Goal: Information Seeking & Learning: Check status

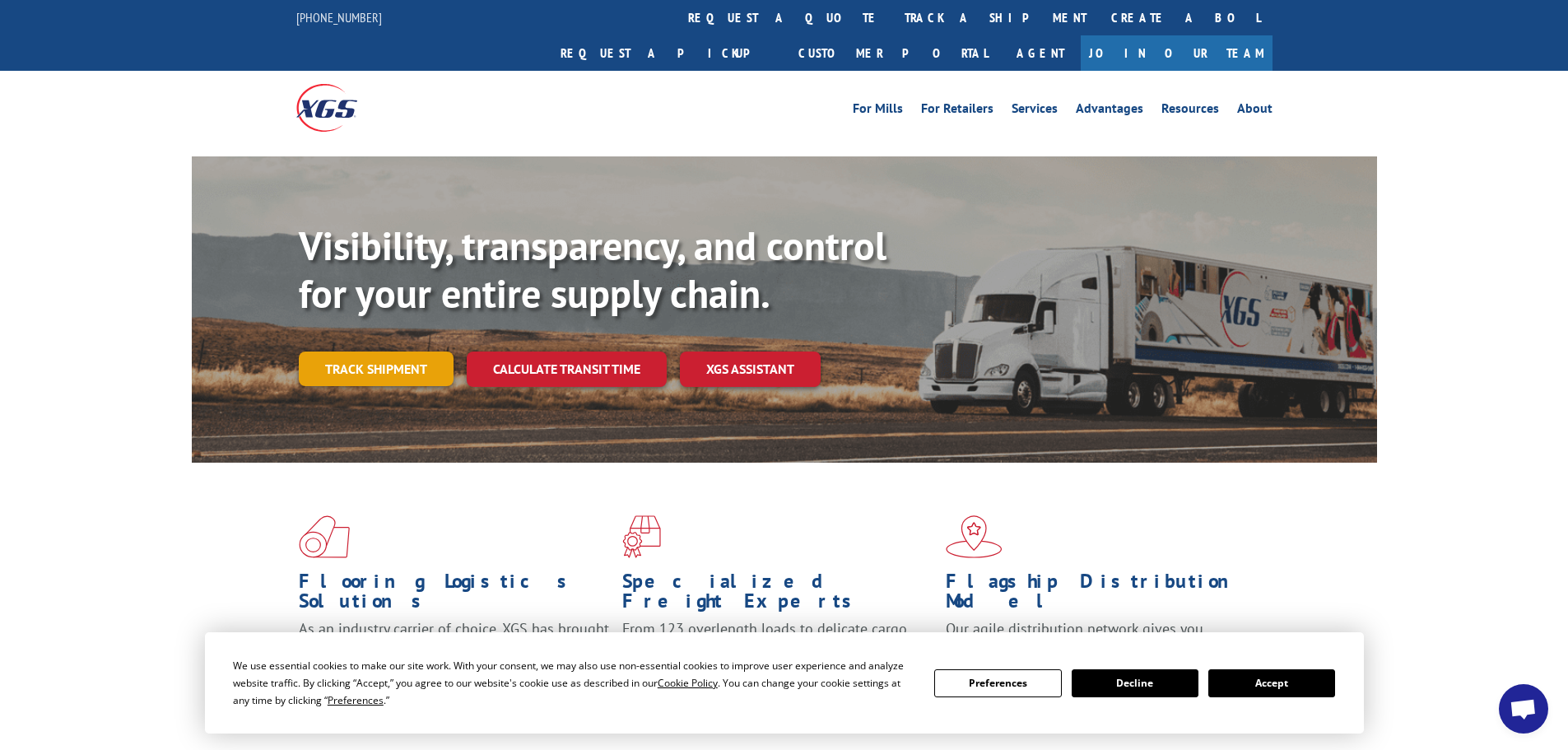
click at [423, 352] on link "Track shipment" at bounding box center [376, 369] width 154 height 34
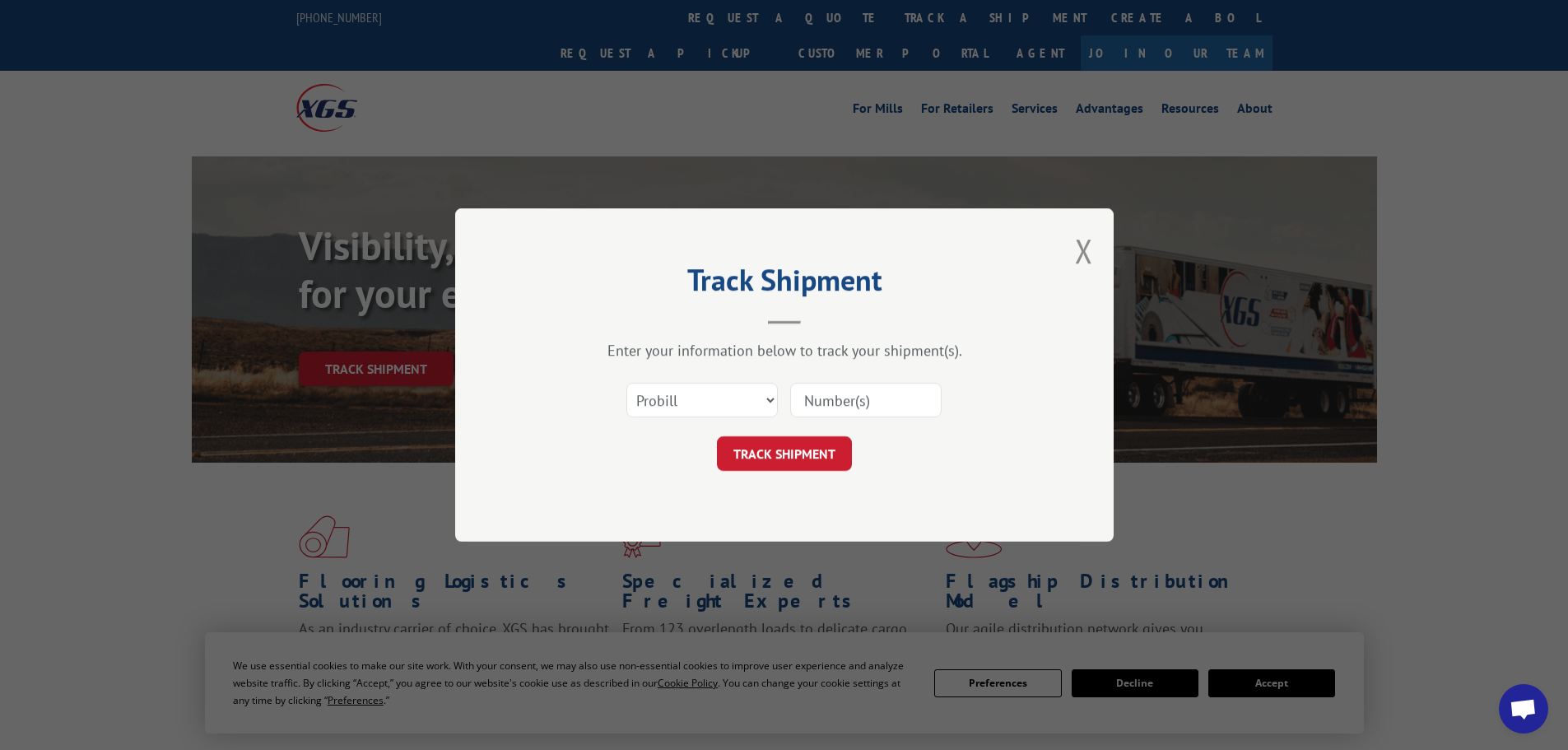
click at [694, 375] on div "Select category... Probill BOL PO" at bounding box center [784, 399] width 494 height 54
drag, startPoint x: 697, startPoint y: 402, endPoint x: 697, endPoint y: 415, distance: 13.0
click at [697, 403] on select "Select category... Probill BOL PO" at bounding box center [702, 400] width 151 height 34
select select "po"
click at [627, 383] on select "Select category... Probill BOL PO" at bounding box center [702, 400] width 151 height 34
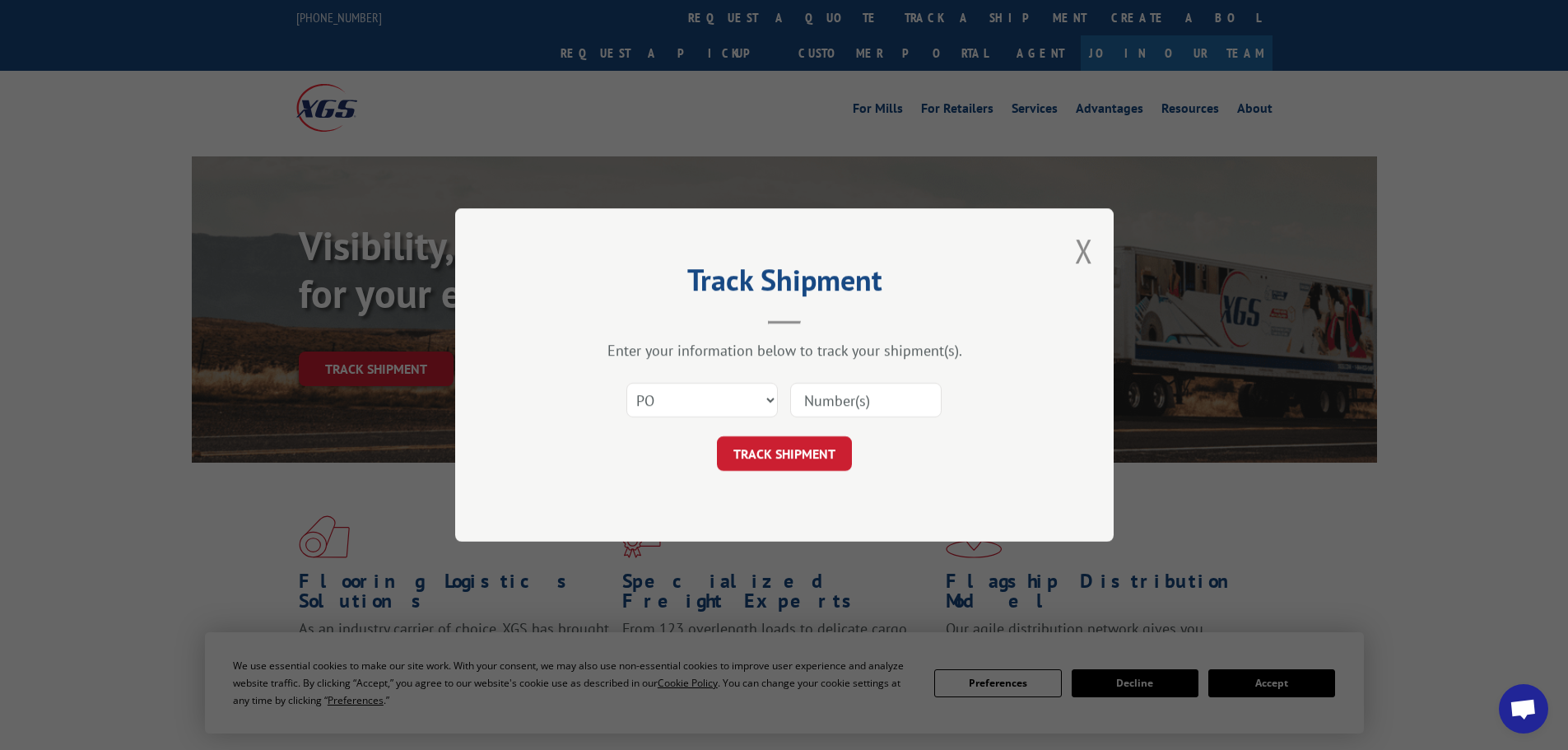
click at [856, 404] on input at bounding box center [866, 400] width 151 height 34
paste input "88536473"
type input "88536473"
click at [797, 451] on button "TRACK SHIPMENT" at bounding box center [785, 454] width 135 height 34
